Goal: Transaction & Acquisition: Purchase product/service

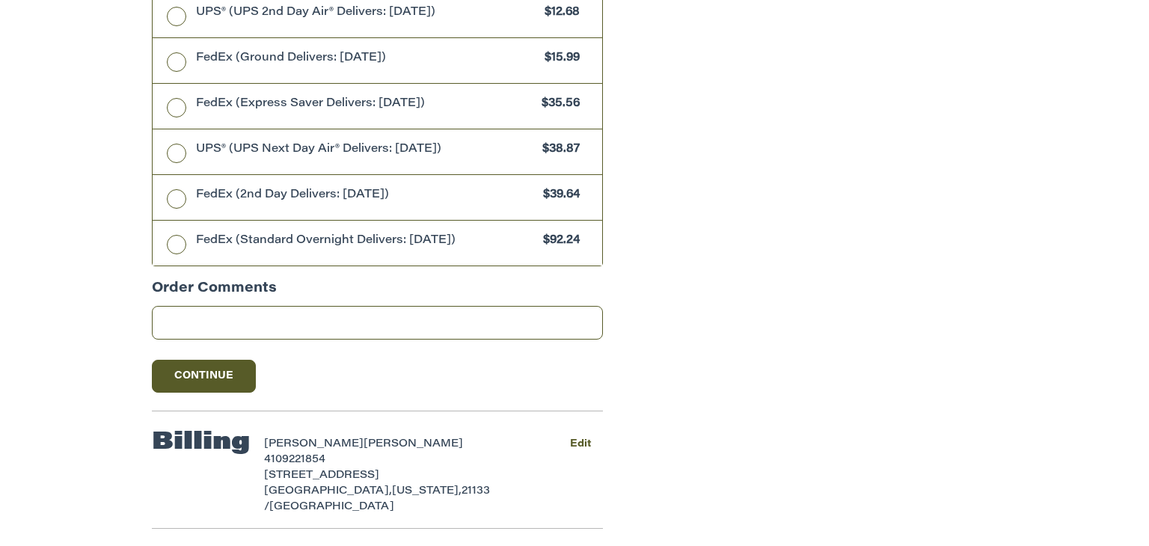
scroll to position [871, 0]
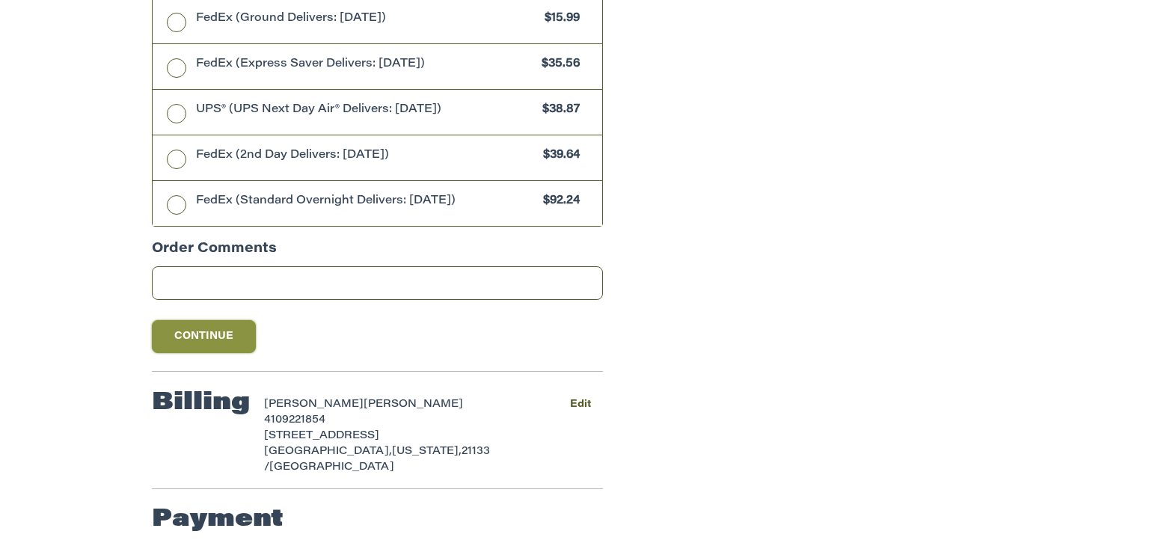
click at [197, 337] on button "Continue" at bounding box center [204, 336] width 105 height 33
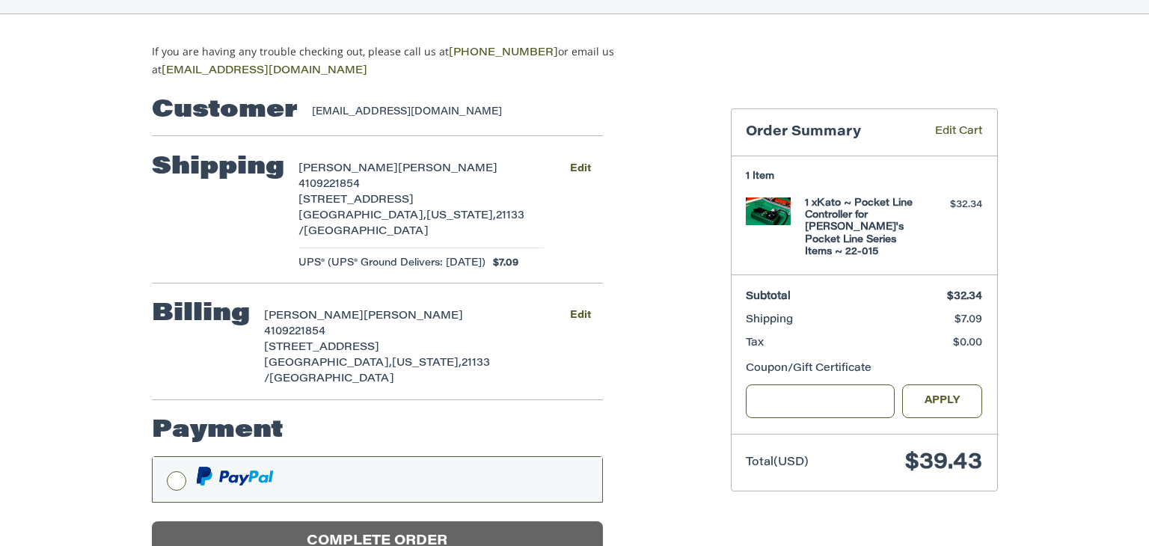
scroll to position [141, 0]
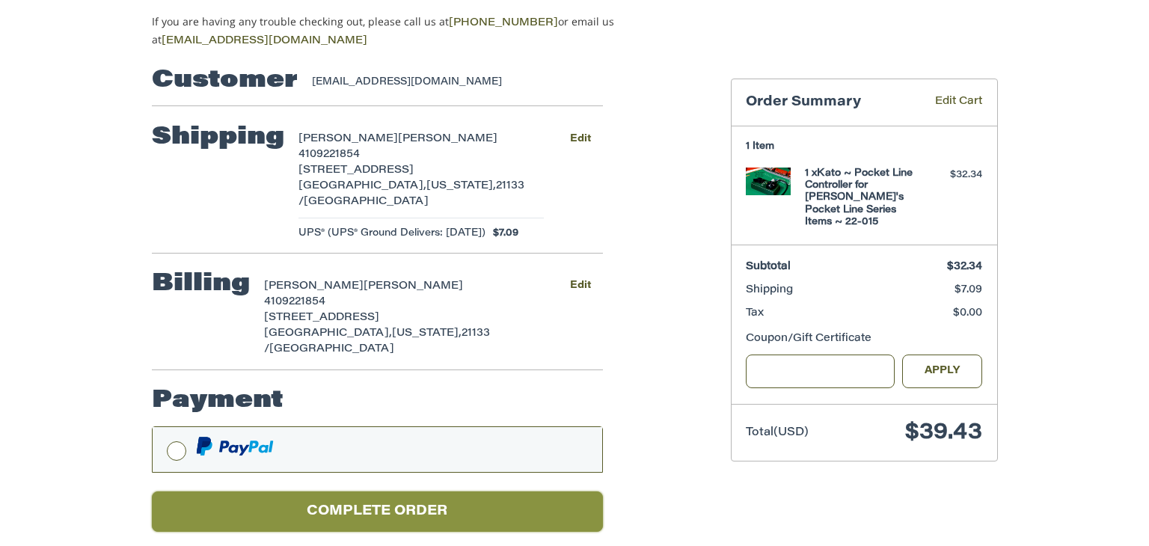
click at [245, 492] on button "Complete order" at bounding box center [377, 512] width 451 height 41
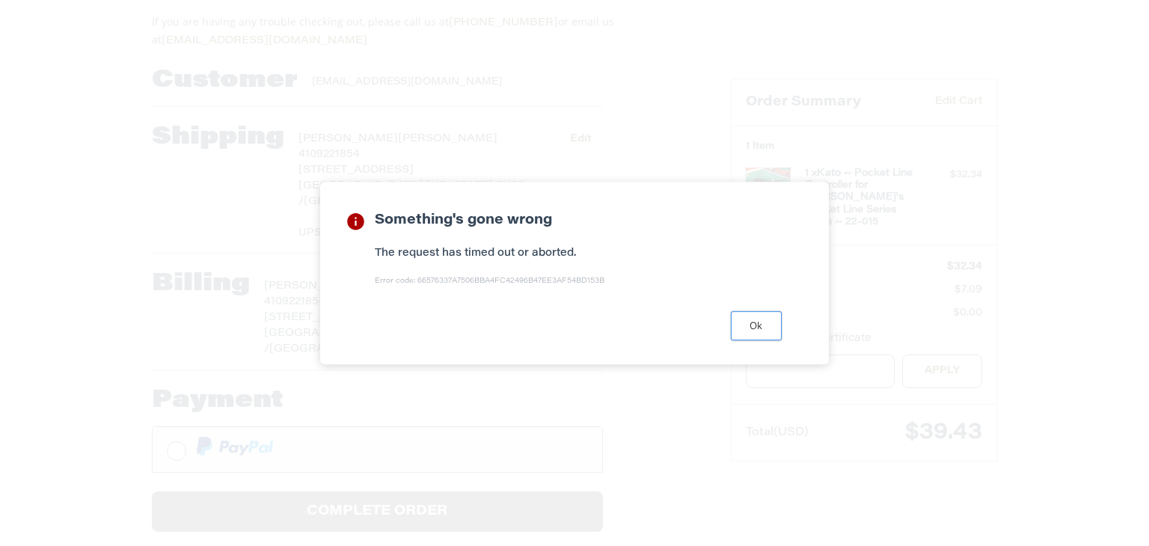
click at [759, 326] on button "Ok" at bounding box center [756, 325] width 51 height 29
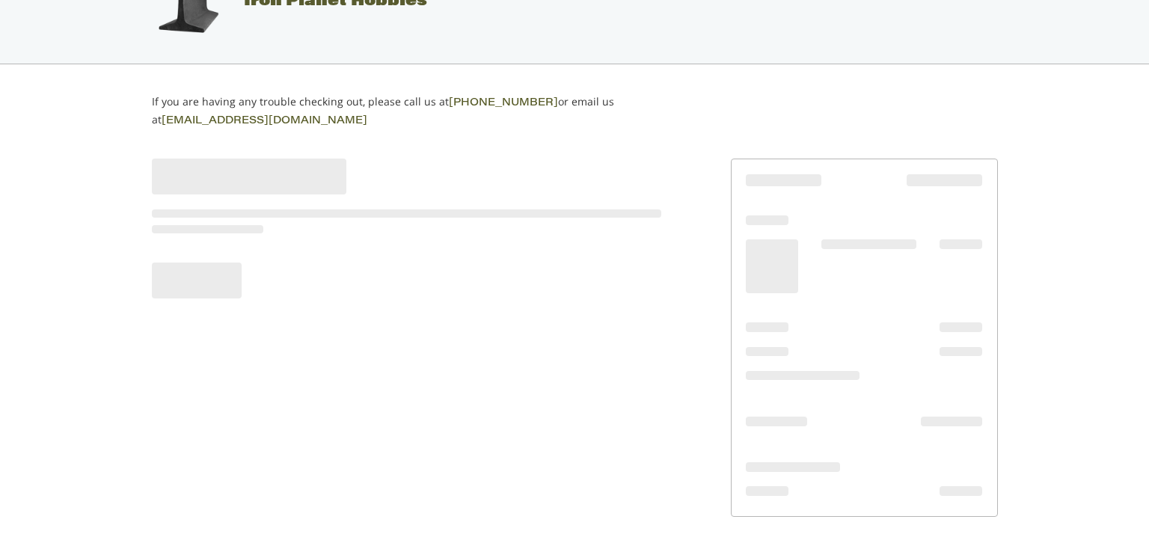
scroll to position [58, 0]
